Goal: Task Accomplishment & Management: Manage account settings

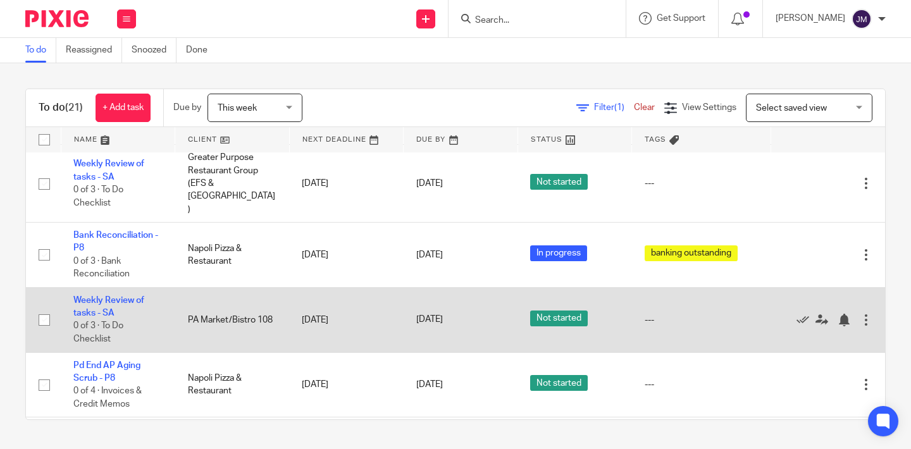
scroll to position [838, 0]
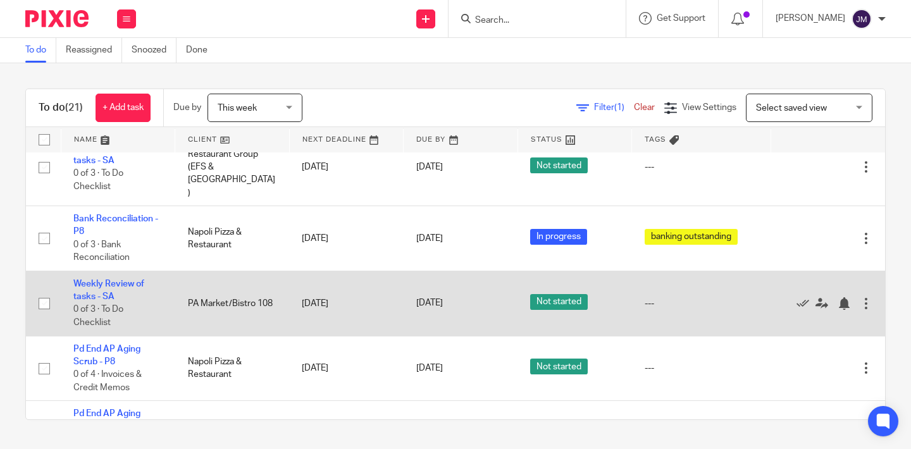
click at [46, 292] on input "checkbox" at bounding box center [44, 304] width 24 height 24
checkbox input "true"
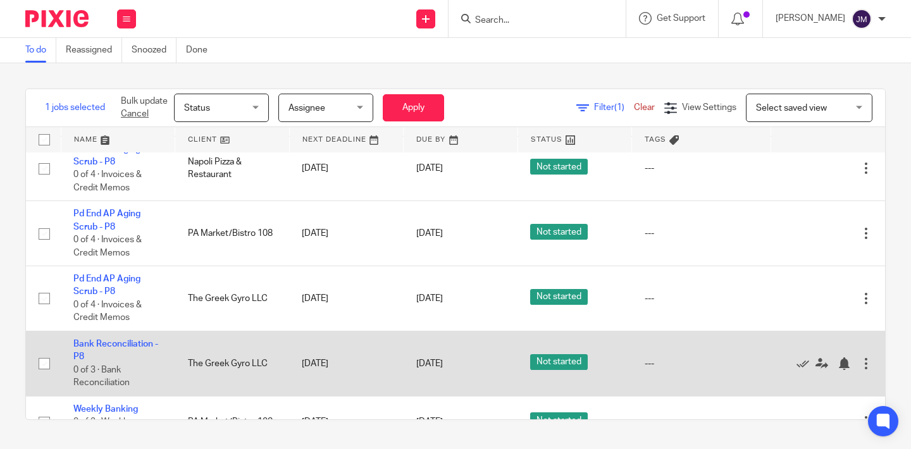
scroll to position [1108, 0]
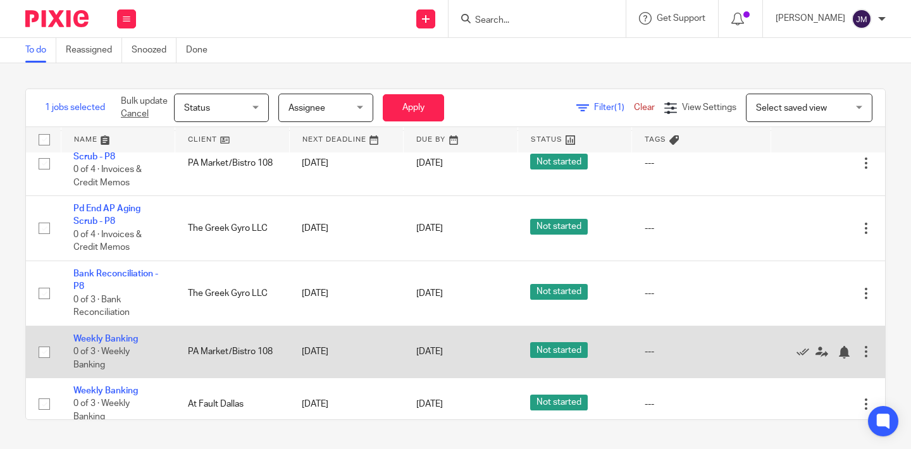
click at [47, 340] on input "checkbox" at bounding box center [44, 352] width 24 height 24
checkbox input "true"
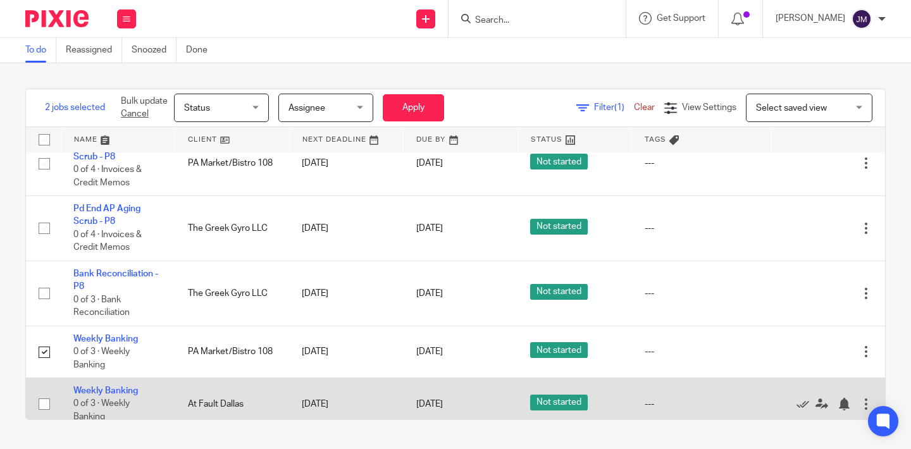
click at [46, 392] on input "checkbox" at bounding box center [44, 404] width 24 height 24
checkbox input "true"
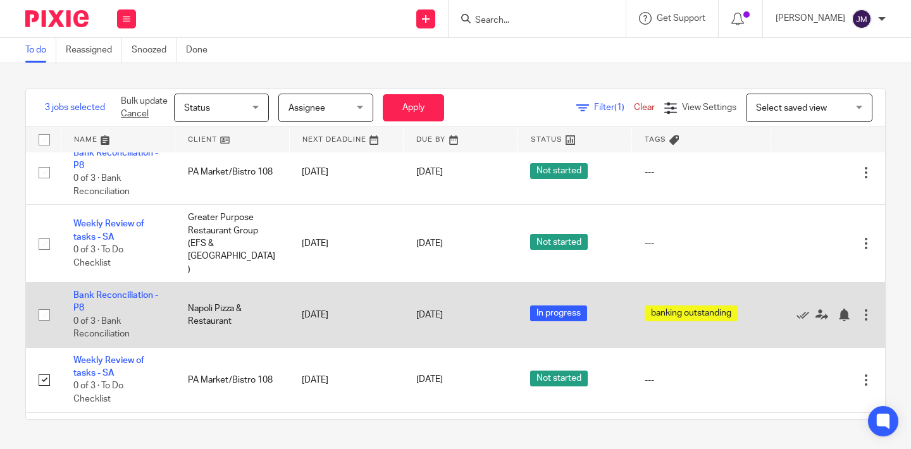
scroll to position [709, 0]
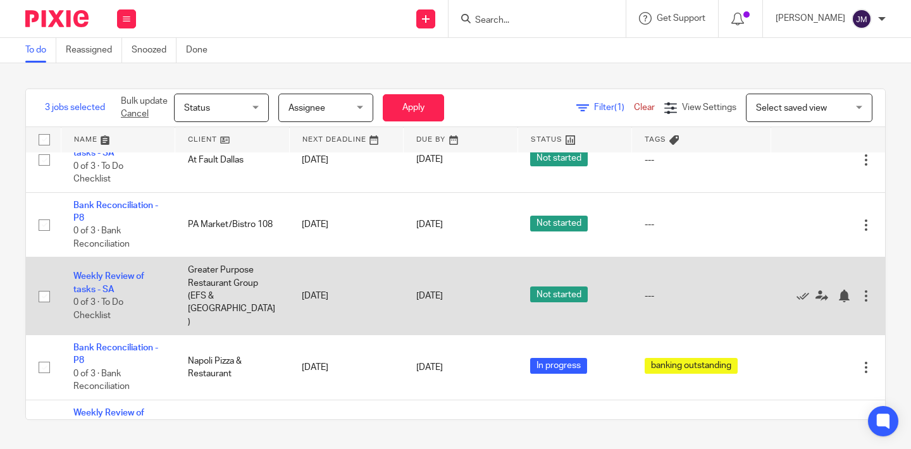
click at [42, 285] on input "checkbox" at bounding box center [44, 297] width 24 height 24
checkbox input "true"
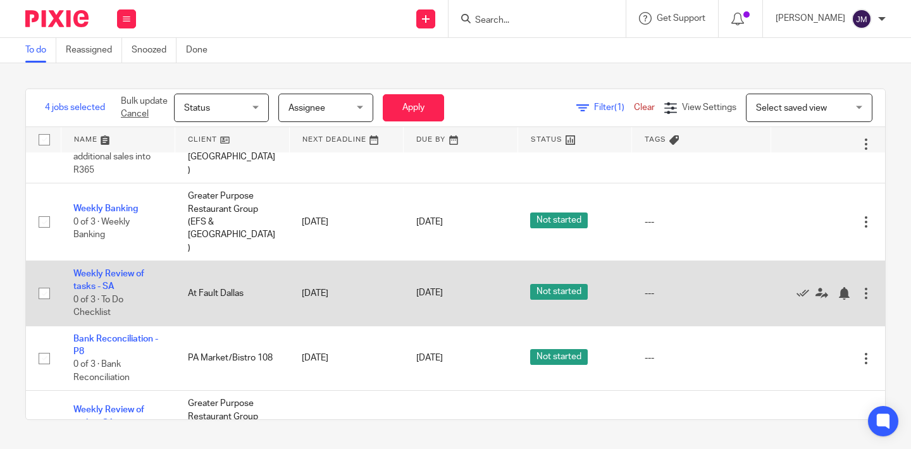
scroll to position [573, 0]
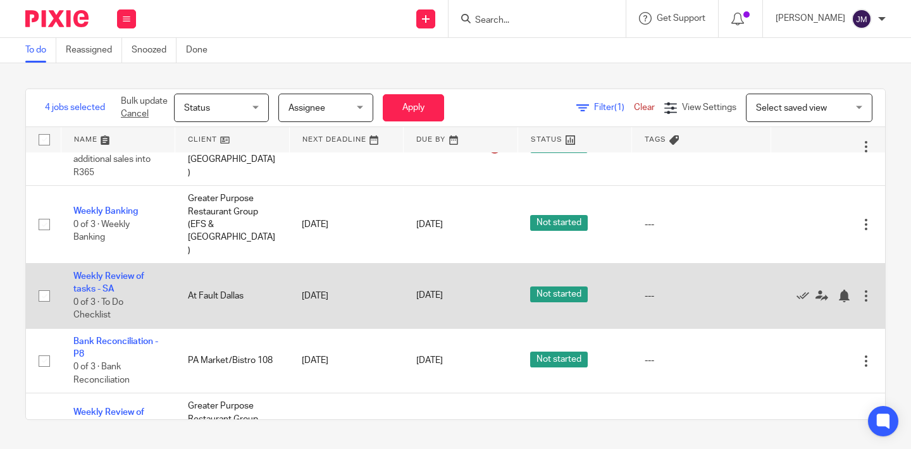
click at [47, 284] on input "checkbox" at bounding box center [44, 296] width 24 height 24
checkbox input "true"
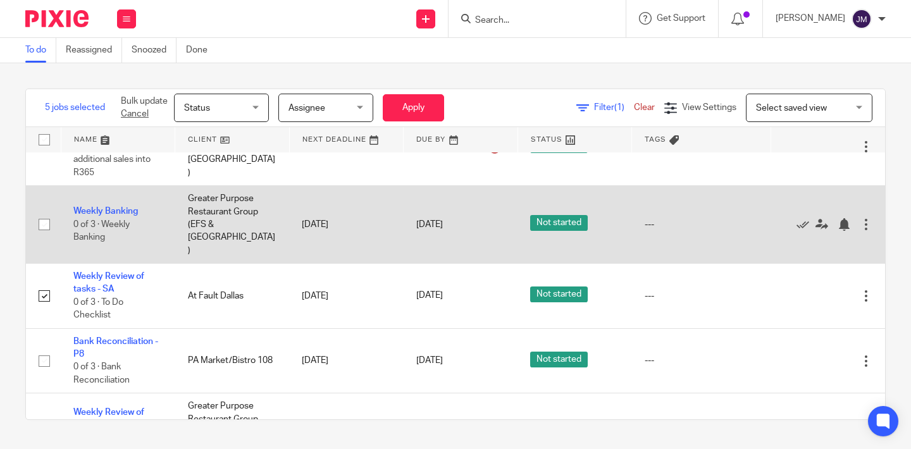
click at [41, 213] on input "checkbox" at bounding box center [44, 225] width 24 height 24
checkbox input "true"
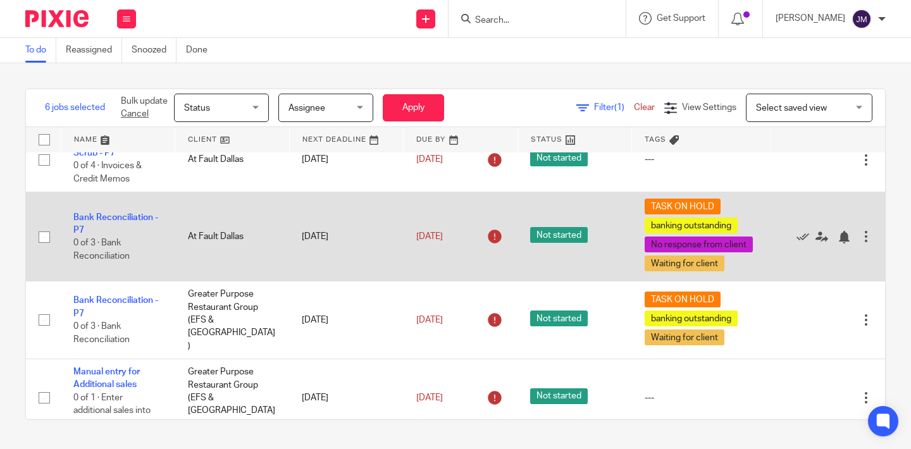
scroll to position [319, 0]
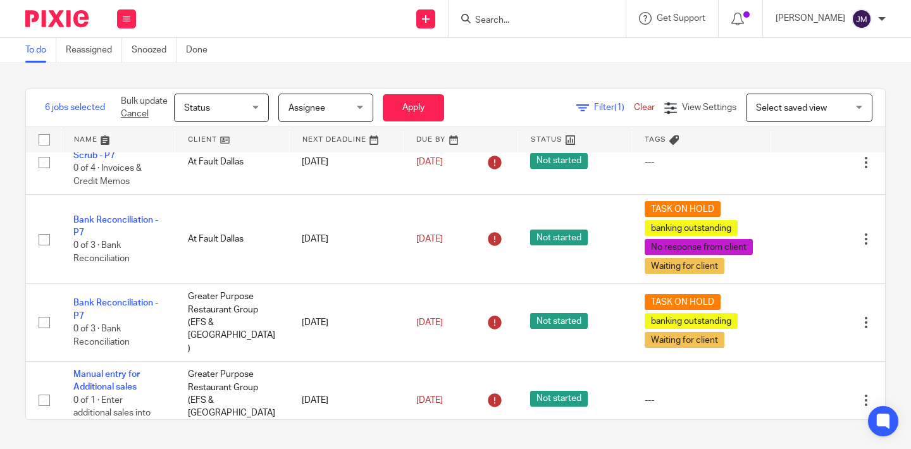
click at [239, 109] on span "Status" at bounding box center [217, 107] width 67 height 27
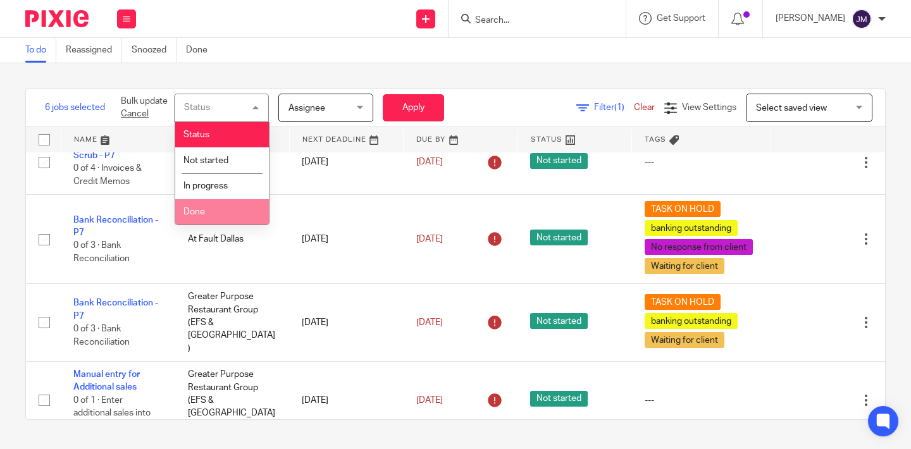
click at [212, 210] on li "Done" at bounding box center [222, 212] width 94 height 26
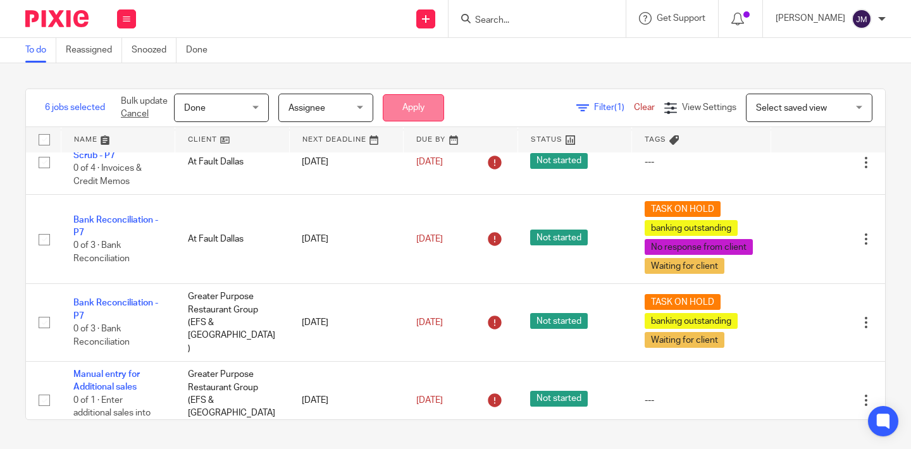
click at [410, 106] on button "Apply" at bounding box center [413, 107] width 61 height 27
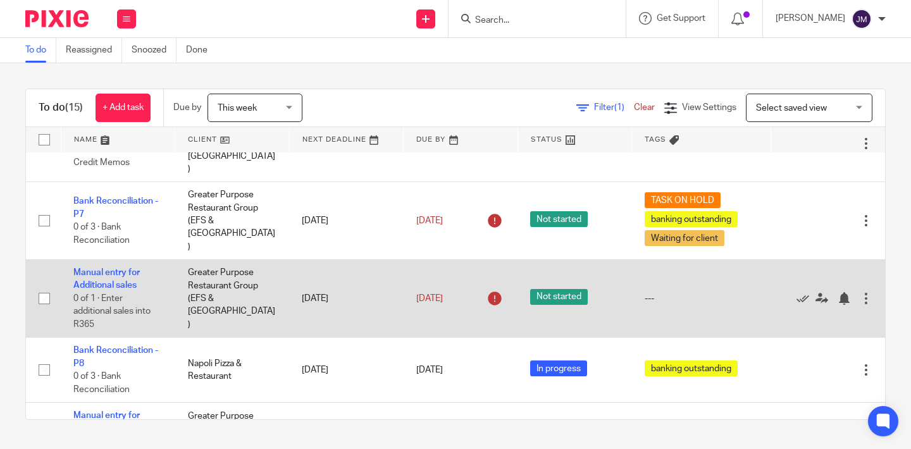
scroll to position [440, 0]
